Goal: Information Seeking & Learning: Learn about a topic

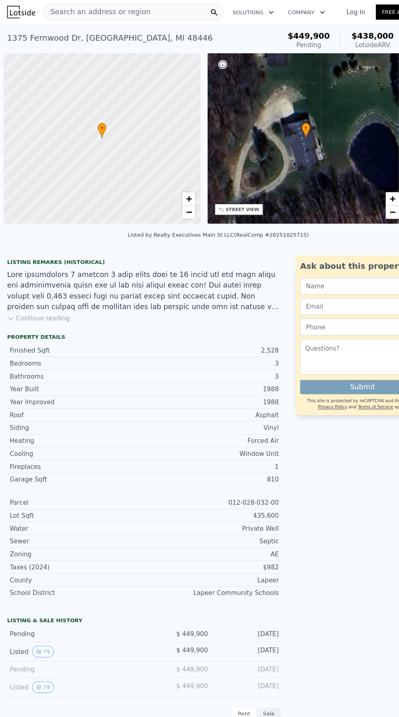
scroll to position [0, 3]
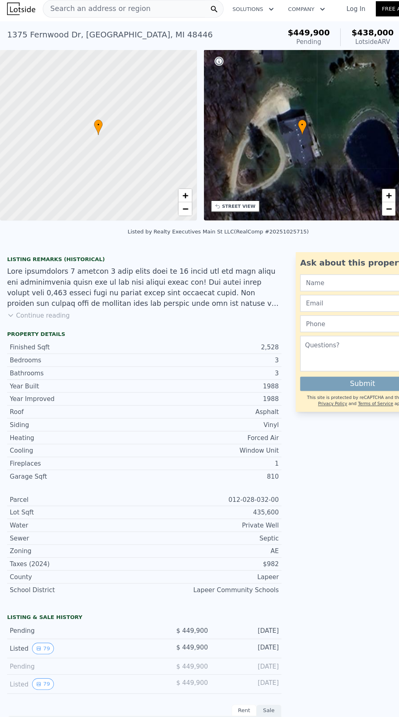
click at [140, 8] on div "Search an address or region" at bounding box center [121, 8] width 165 height 16
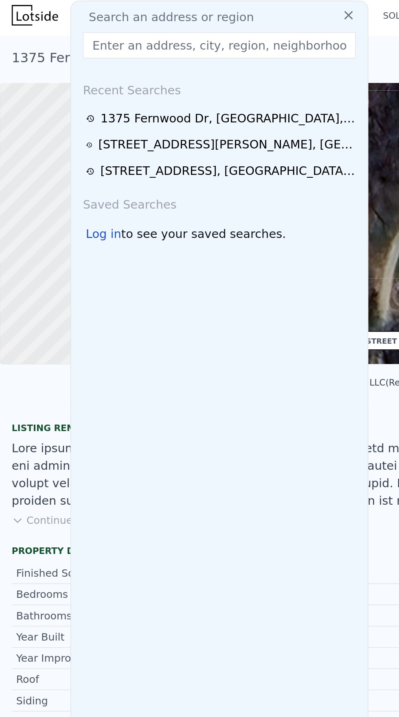
click at [78, 26] on input "text" at bounding box center [121, 25] width 151 height 15
type input "[STREET_ADDRESS][PERSON_NAME]"
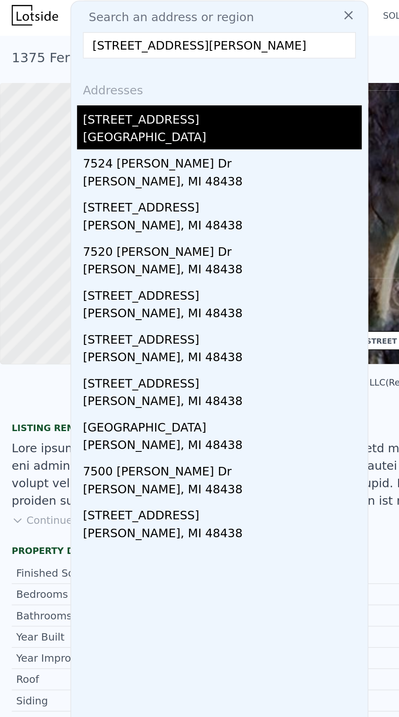
click at [73, 68] on div "[STREET_ADDRESS]" at bounding box center [123, 65] width 155 height 13
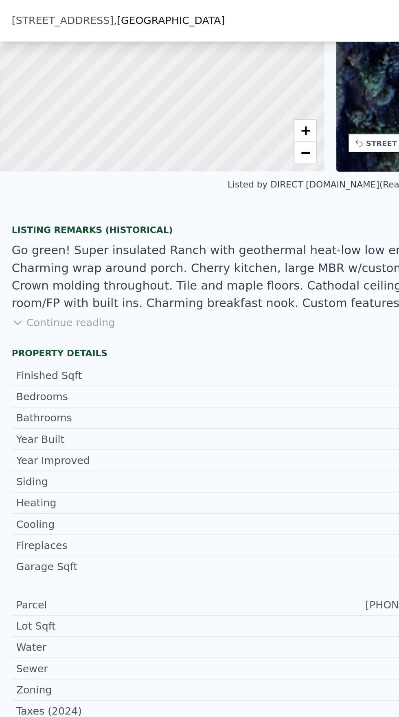
scroll to position [3, 0]
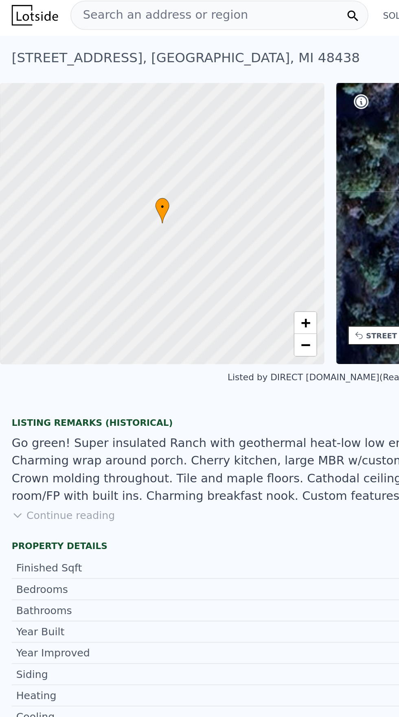
click at [34, 285] on button "Continue reading" at bounding box center [35, 286] width 57 height 8
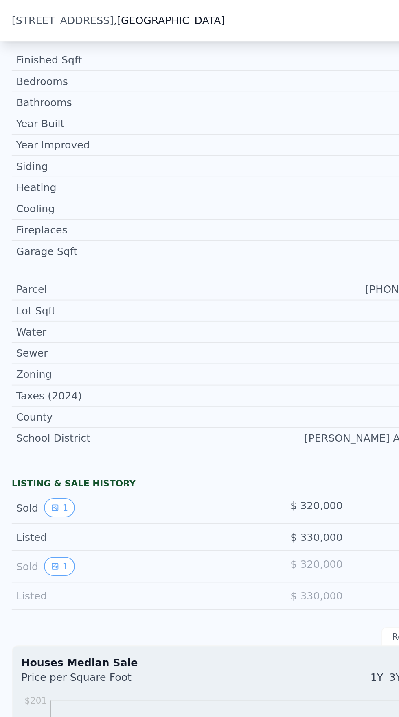
scroll to position [303, 0]
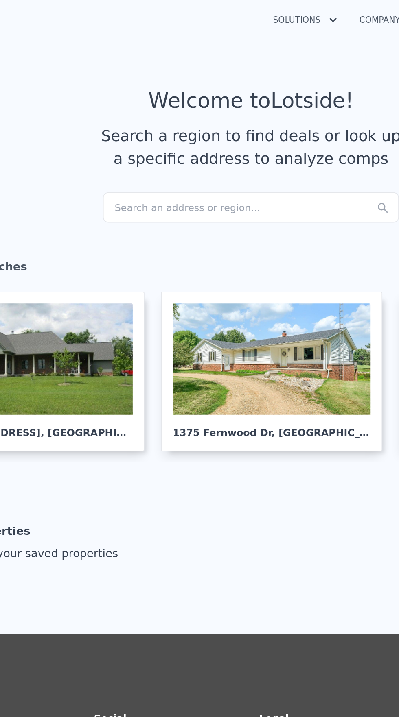
click at [153, 122] on div "Search an address or region..." at bounding box center [199, 122] width 174 height 18
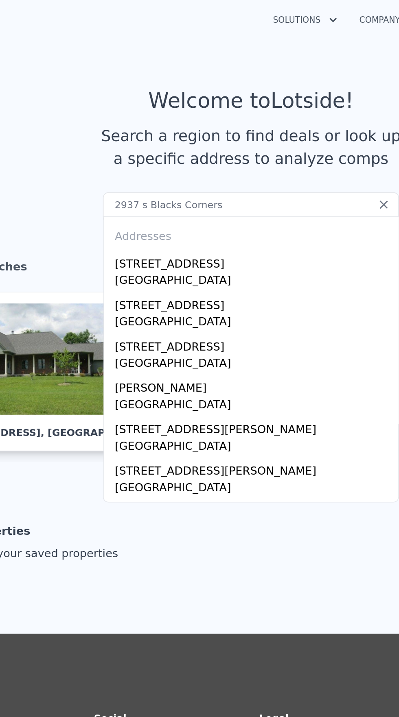
type input "2937 s Blacks Corners"
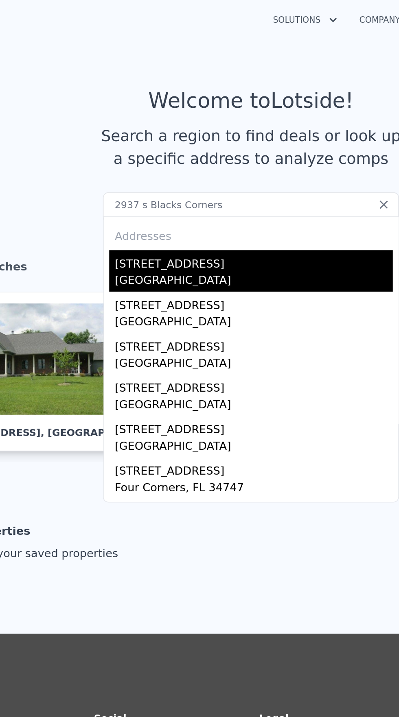
click at [157, 162] on div "[GEOGRAPHIC_DATA]" at bounding box center [201, 165] width 164 height 11
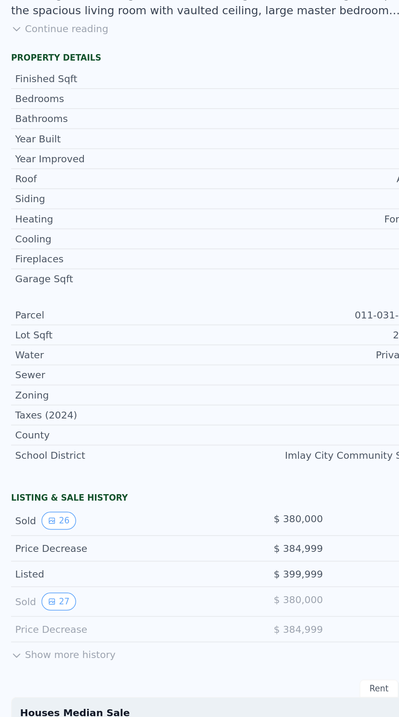
scroll to position [24, 0]
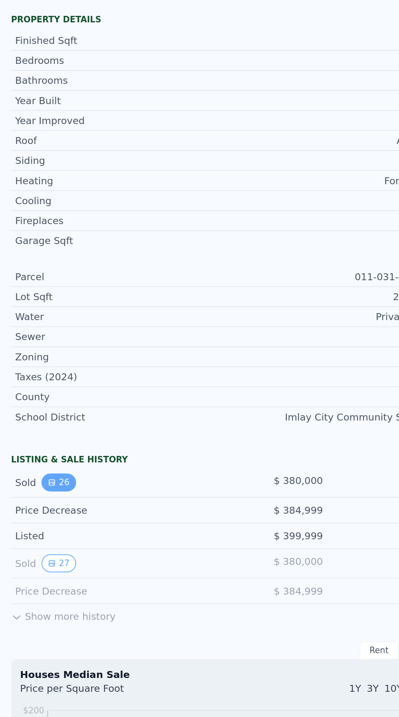
click at [29, 557] on icon "View historical data" at bounding box center [30, 557] width 3 height 3
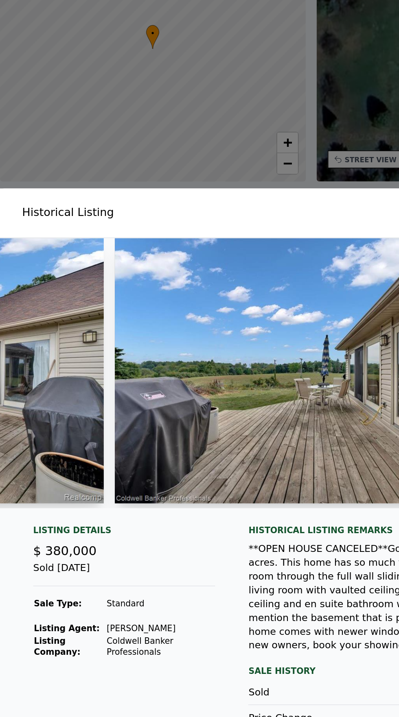
scroll to position [0, 1873]
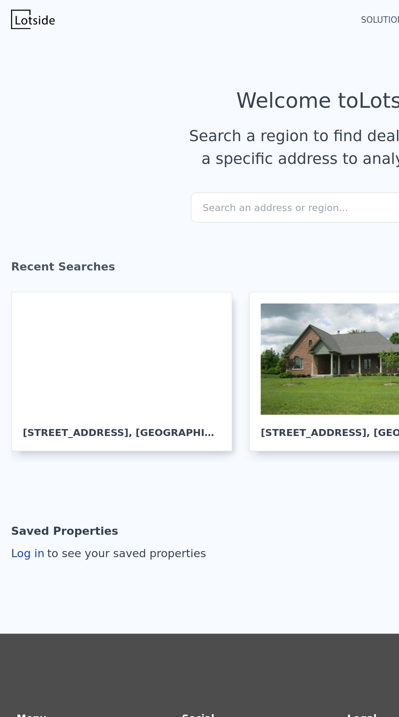
scroll to position [0, 31]
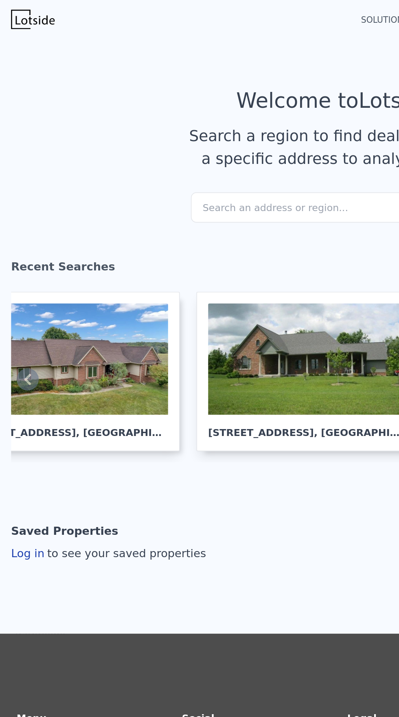
click at [141, 124] on div "Search an address or region..." at bounding box center [199, 122] width 174 height 18
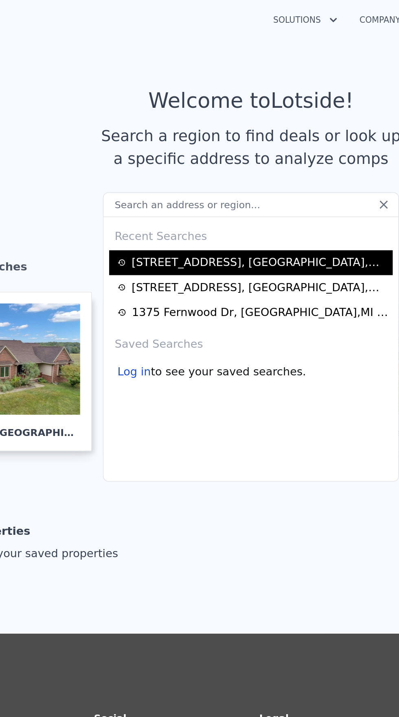
click at [189, 155] on div "2937 S Blacks Corners Rd , Lapeer County , MI 48444" at bounding box center [204, 155] width 151 height 10
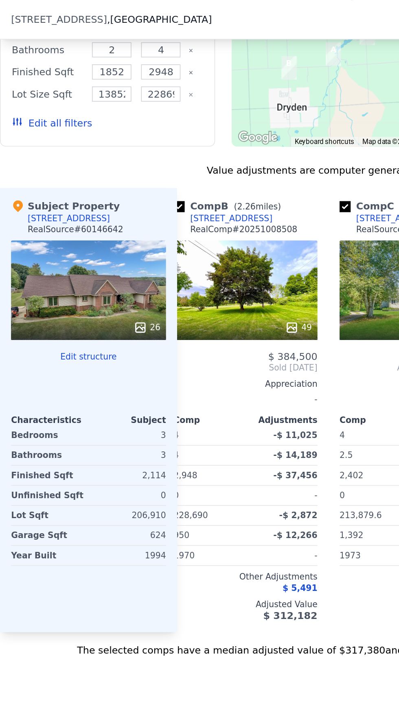
scroll to position [0, 116]
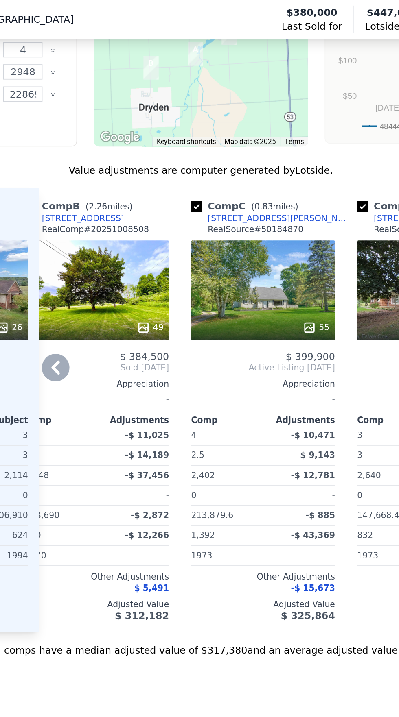
click at [217, 129] on div "3237 Muir Rd" at bounding box center [245, 128] width 85 height 7
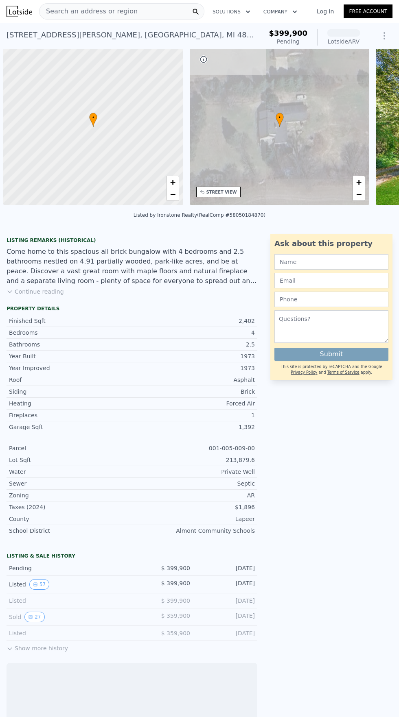
scroll to position [0, 3]
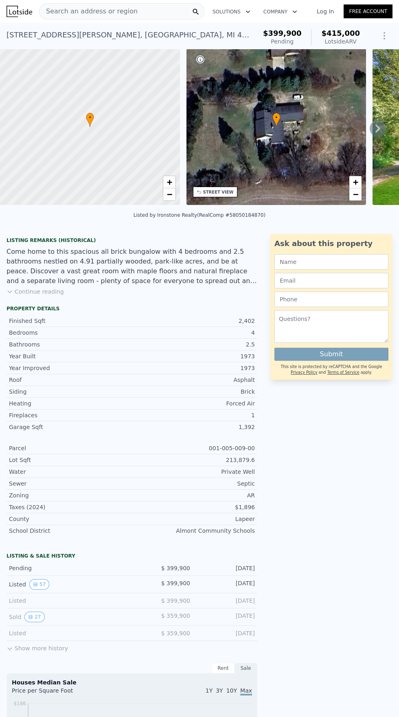
click at [365, 151] on div "• + −" at bounding box center [276, 127] width 180 height 156
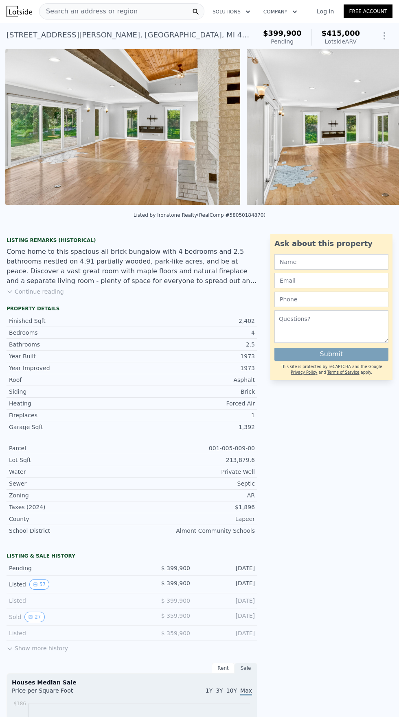
scroll to position [0, 614]
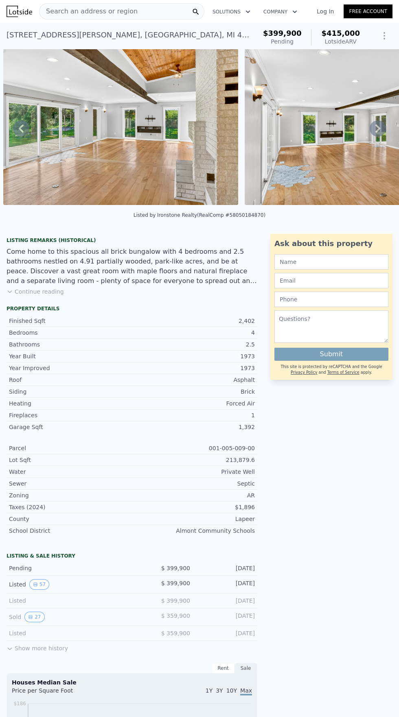
click at [26, 288] on button "Continue reading" at bounding box center [35, 292] width 57 height 8
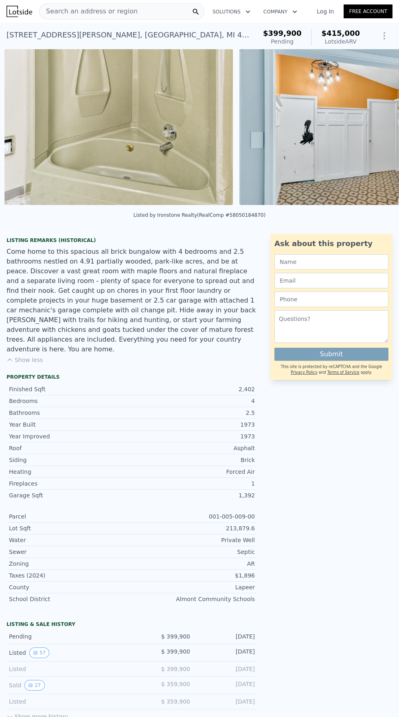
scroll to position [0, 4710]
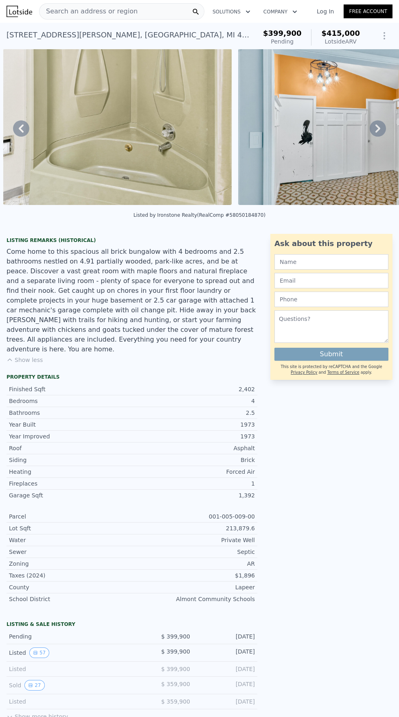
click at [143, 15] on div "Search an address or region" at bounding box center [121, 11] width 165 height 16
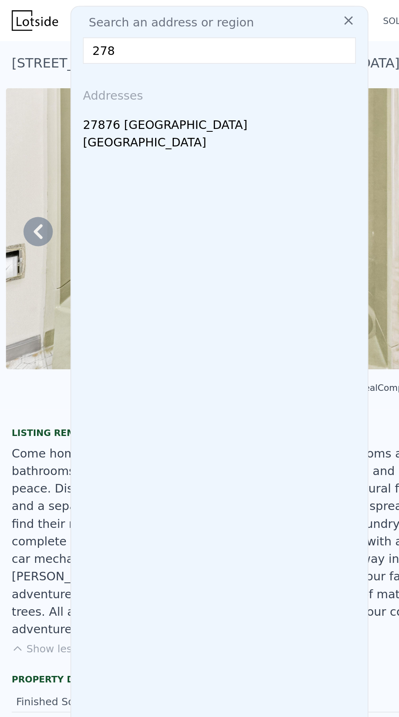
type input "2784"
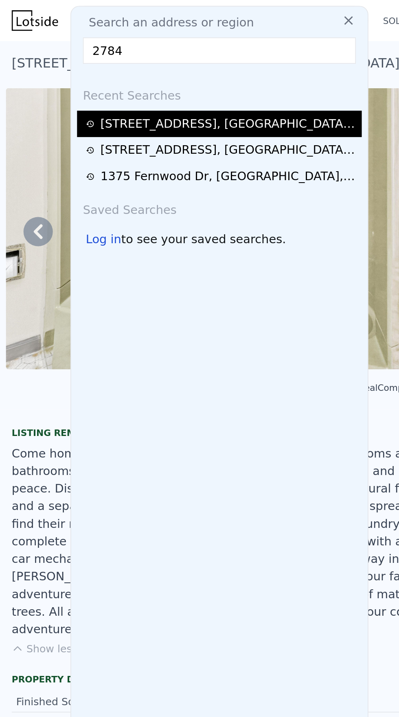
click at [111, 71] on div "2937 S Blacks Corners Rd , Lapeer County , MI 48444" at bounding box center [127, 69] width 142 height 10
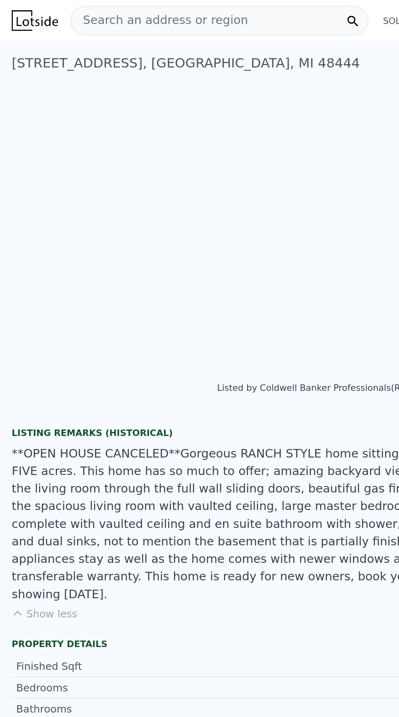
scroll to position [0, 4654]
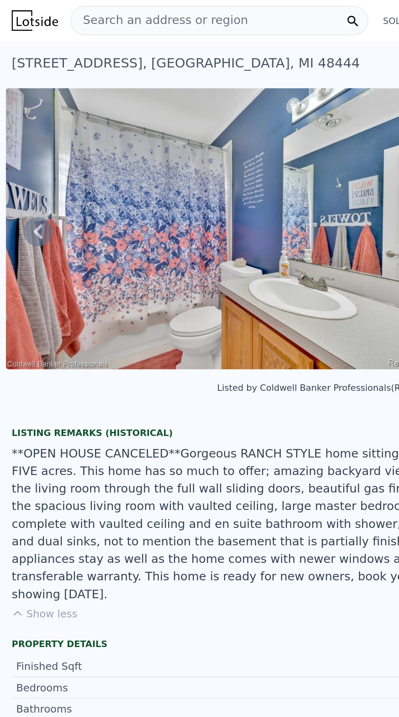
click at [74, 9] on span "Search an address or region" at bounding box center [88, 12] width 98 height 10
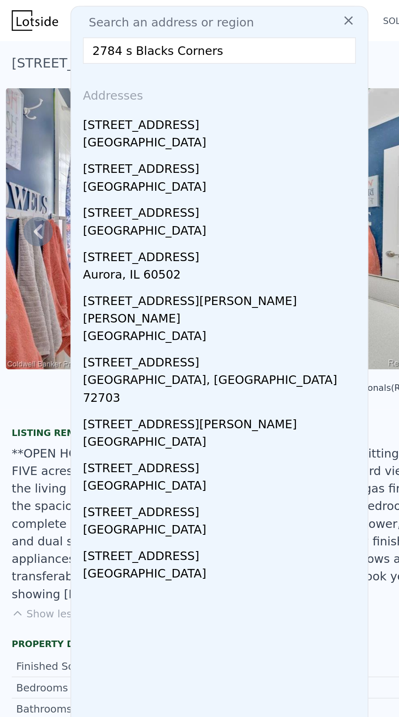
type input "2784 s Blacks Corners"
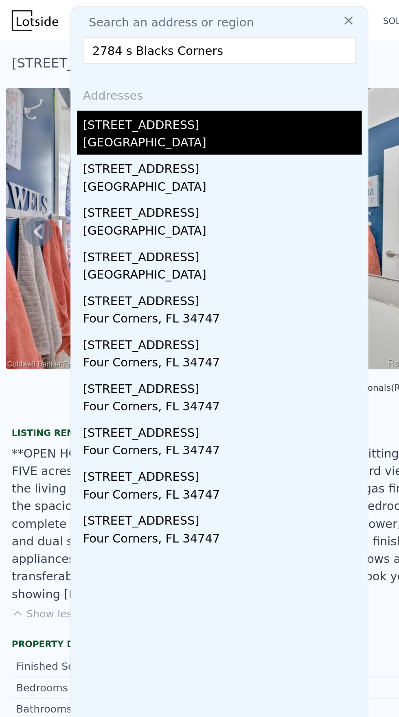
click at [92, 72] on div "[STREET_ADDRESS]" at bounding box center [123, 67] width 155 height 13
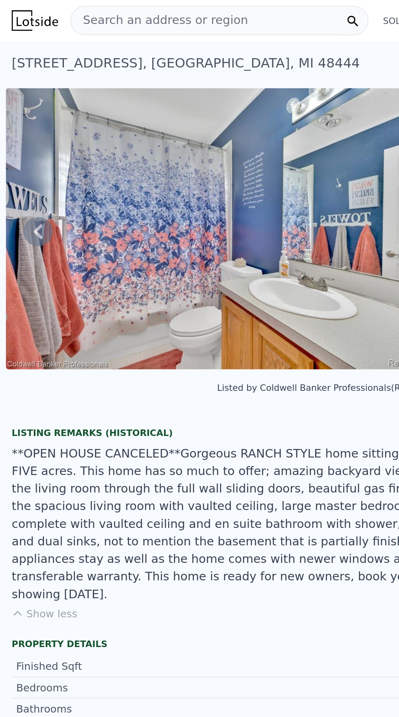
type input "3"
type input "2896"
type input "4500"
type input "108900"
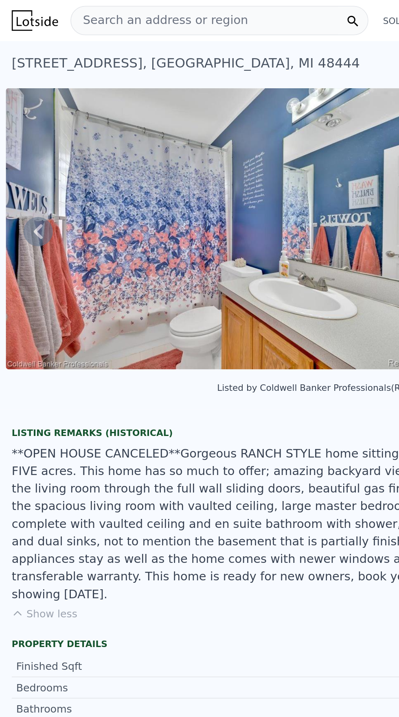
type input "884703.6"
type input "$ 557,000"
type input "6"
type input "-$ 68,248"
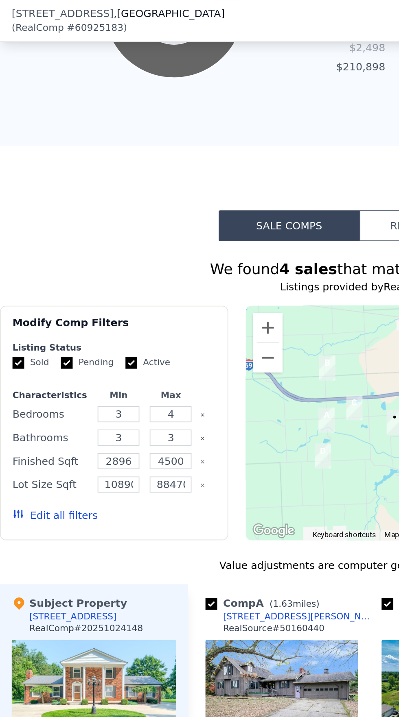
scroll to position [1044, 0]
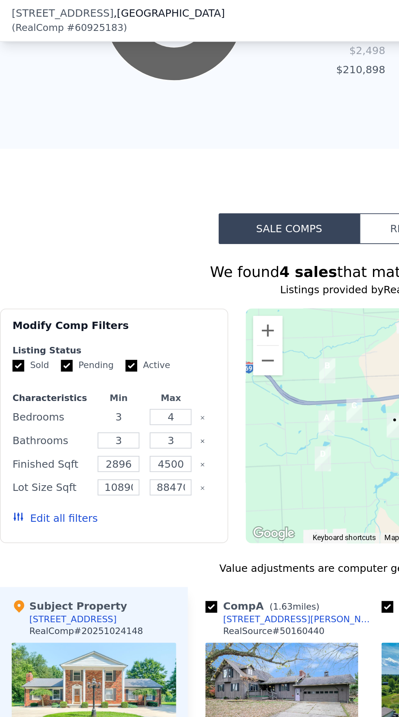
click at [68, 227] on input "3" at bounding box center [65, 231] width 23 height 9
type input "4"
click at [66, 240] on input "3" at bounding box center [65, 244] width 23 height 9
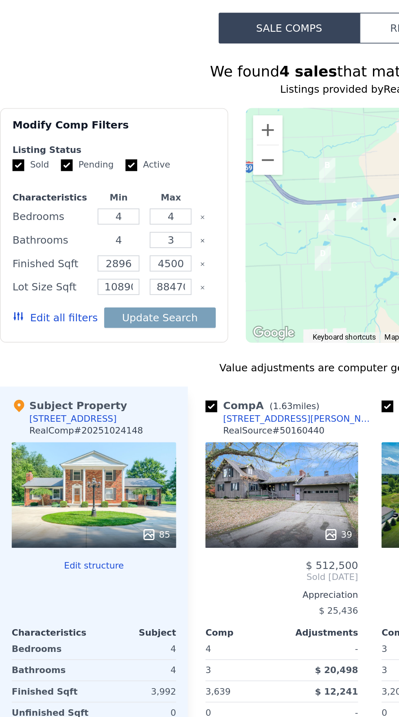
type input "4"
click at [92, 240] on input "3" at bounding box center [94, 244] width 23 height 9
type input "4"
click at [93, 282] on button "Update Search" at bounding box center [88, 287] width 61 height 11
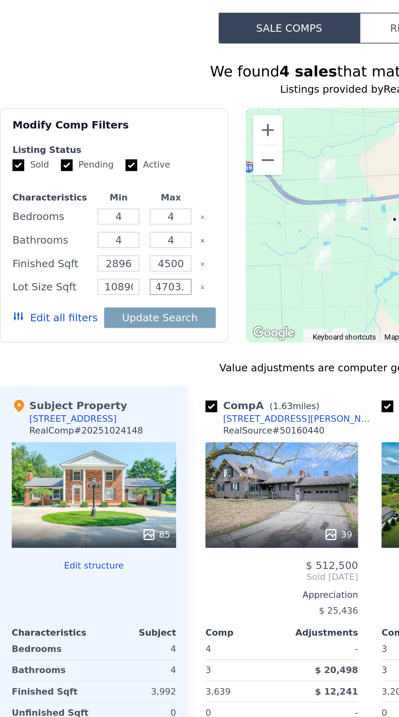
click at [92, 266] on input "884703.6" at bounding box center [94, 270] width 23 height 9
click at [59, 266] on input "108900" at bounding box center [65, 270] width 23 height 9
click at [93, 282] on button "Update Search" at bounding box center [88, 287] width 61 height 11
click at [102, 266] on input "8884703" at bounding box center [94, 270] width 23 height 9
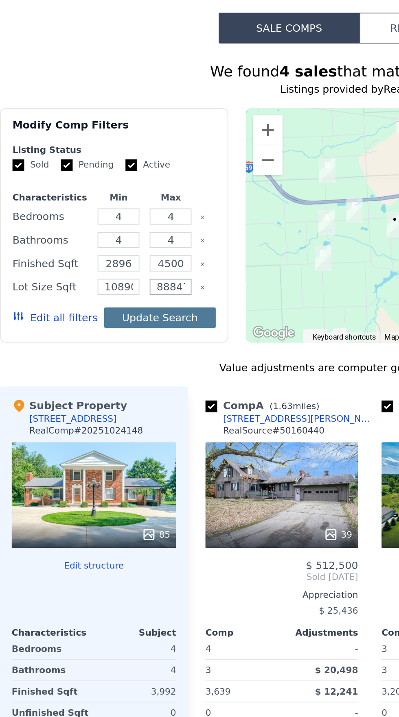
type input "8884703"
click at [89, 282] on button "Update Search" at bounding box center [88, 287] width 61 height 11
click at [92, 266] on input "8884703" at bounding box center [94, 270] width 23 height 9
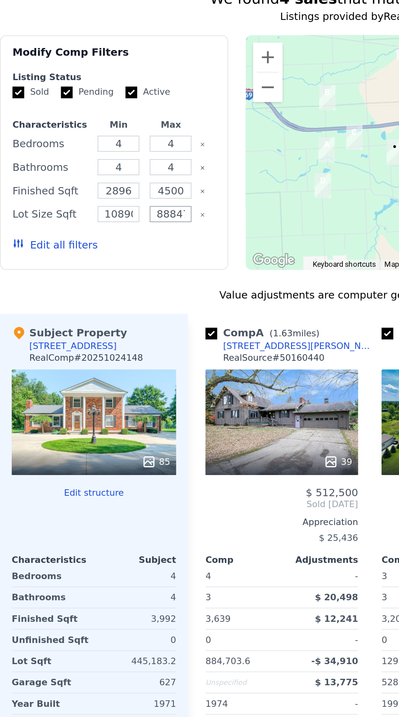
scroll to position [1077, 0]
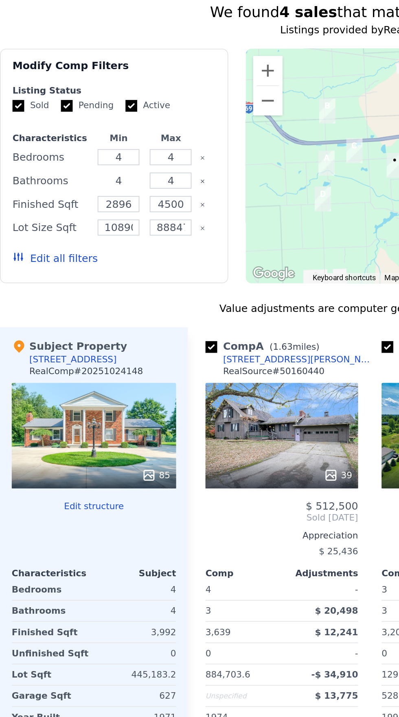
click at [62, 207] on input "4" at bounding box center [65, 211] width 23 height 9
type input "2"
click at [85, 249] on button "Update Search" at bounding box center [88, 254] width 61 height 11
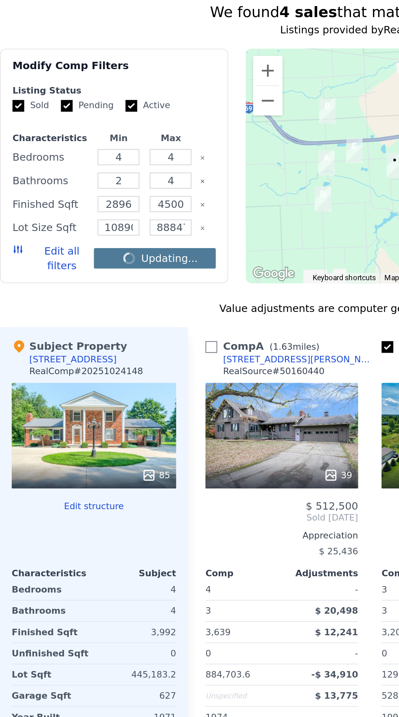
checkbox input "false"
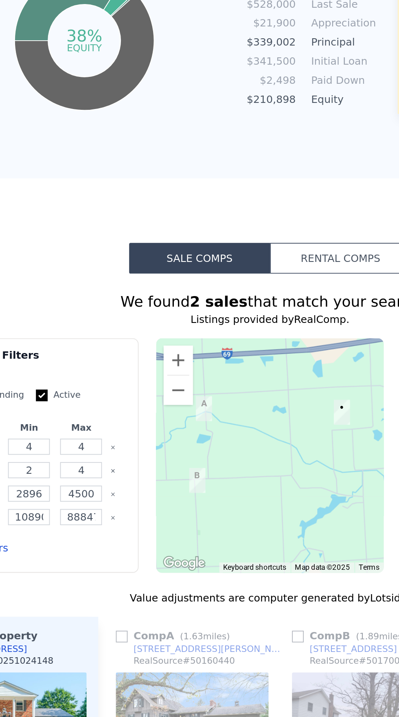
scroll to position [915, 0]
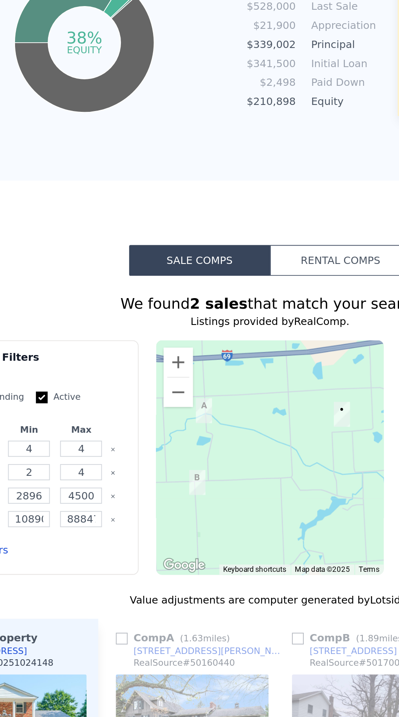
click at [229, 247] on button "Rental Comps" at bounding box center [238, 255] width 78 height 17
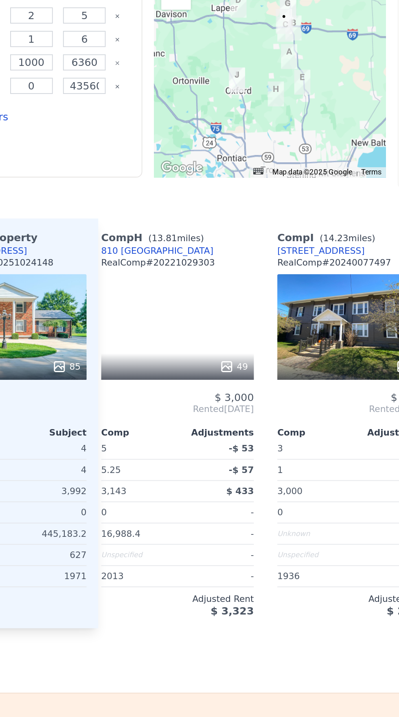
scroll to position [0, 701]
